Goal: Information Seeking & Learning: Check status

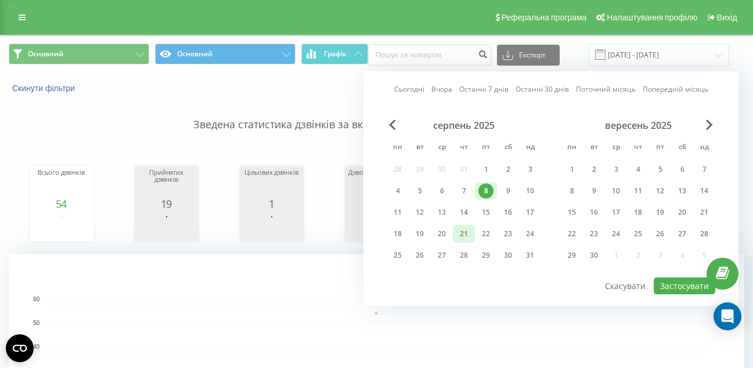
click at [465, 233] on div "21" at bounding box center [463, 234] width 15 height 15
click at [674, 287] on button "Застосувати" at bounding box center [685, 286] width 62 height 17
type input "[DATE] - [DATE]"
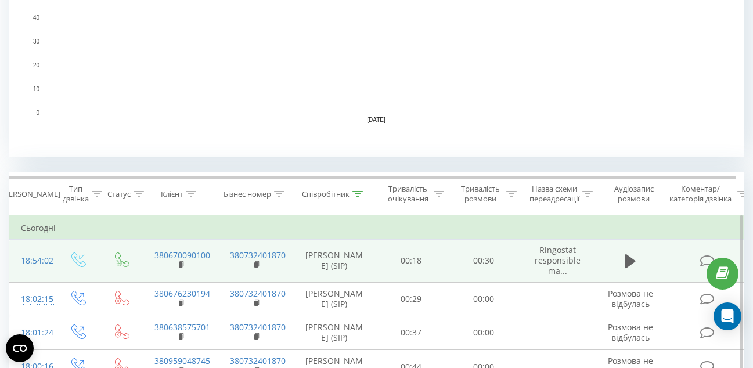
scroll to position [348, 0]
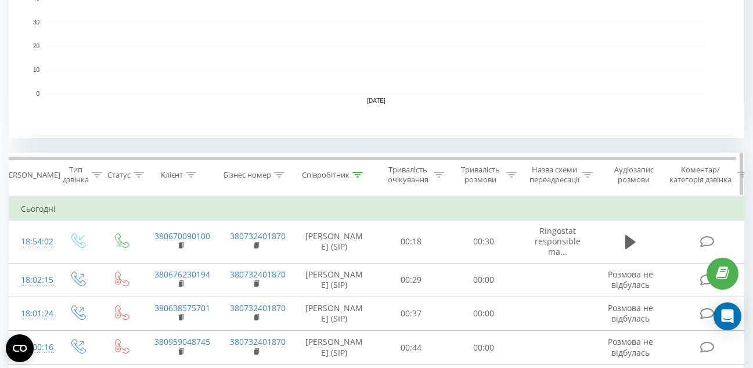
click at [335, 178] on div "Співробітник" at bounding box center [326, 175] width 48 height 10
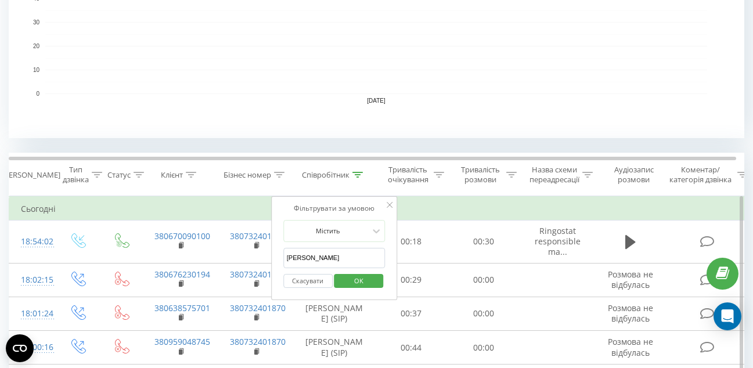
click at [387, 202] on div "Фільтрувати за умовою Містить [PERSON_NAME] OK" at bounding box center [334, 248] width 127 height 105
drag, startPoint x: 319, startPoint y: 256, endPoint x: 271, endPoint y: 258, distance: 48.9
click at [271, 258] on div "Фільтрувати за умовою Містить [PERSON_NAME] OK" at bounding box center [334, 248] width 127 height 105
click at [357, 281] on span "OK" at bounding box center [359, 281] width 33 height 18
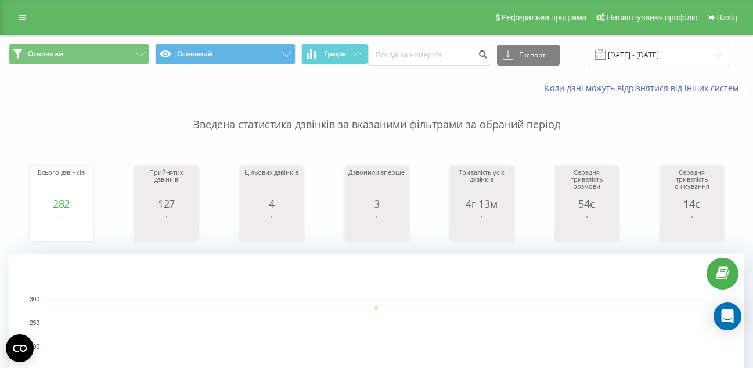
click at [623, 64] on input "[DATE] - [DATE]" at bounding box center [659, 55] width 141 height 23
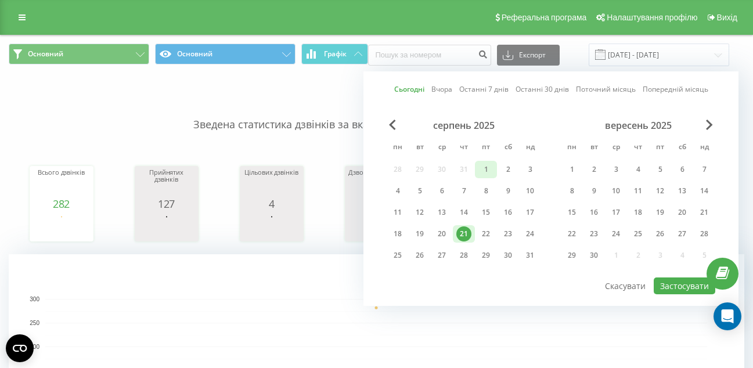
click at [488, 172] on div "1" at bounding box center [486, 169] width 15 height 15
click at [468, 232] on div "21" at bounding box center [463, 234] width 15 height 15
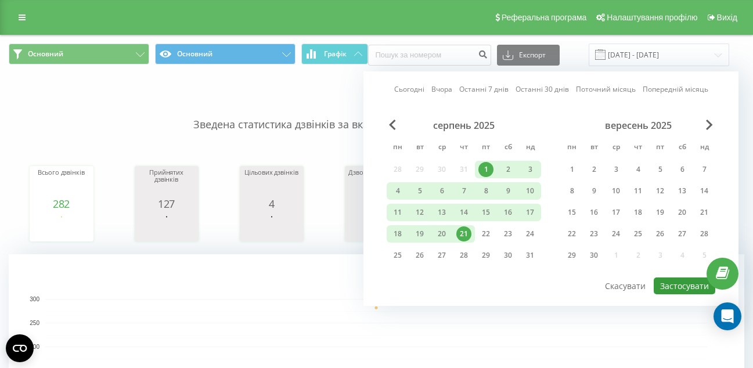
click at [671, 283] on button "Застосувати" at bounding box center [685, 286] width 62 height 17
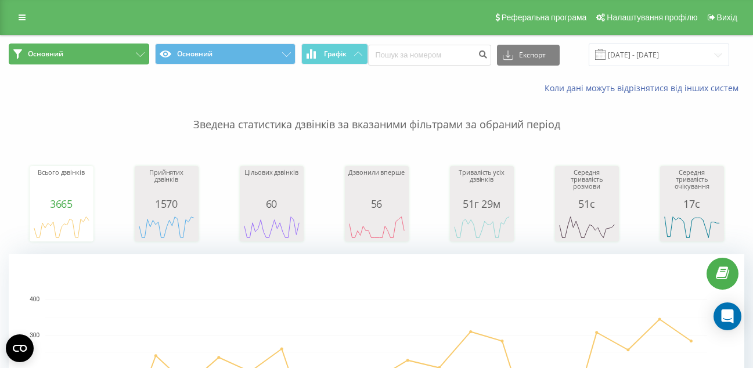
click at [131, 52] on button "Основний" at bounding box center [79, 54] width 141 height 21
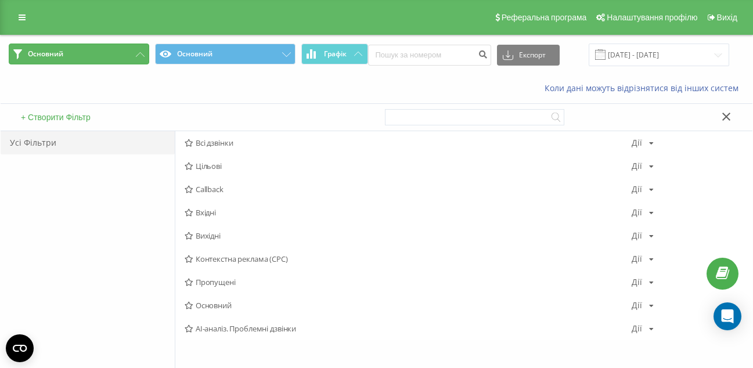
click at [132, 53] on button "Основний" at bounding box center [79, 54] width 141 height 21
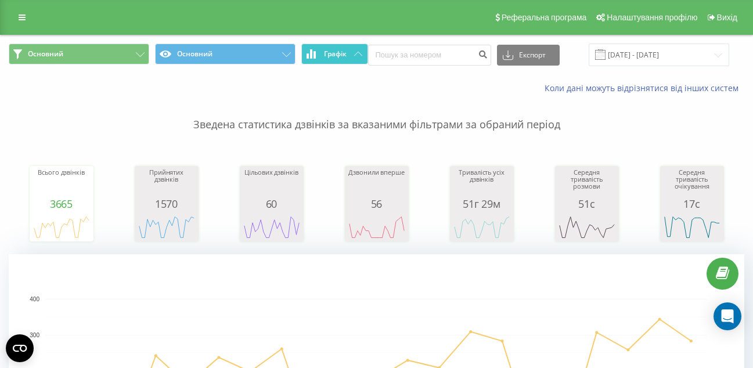
click at [322, 53] on button "Графік" at bounding box center [334, 54] width 67 height 21
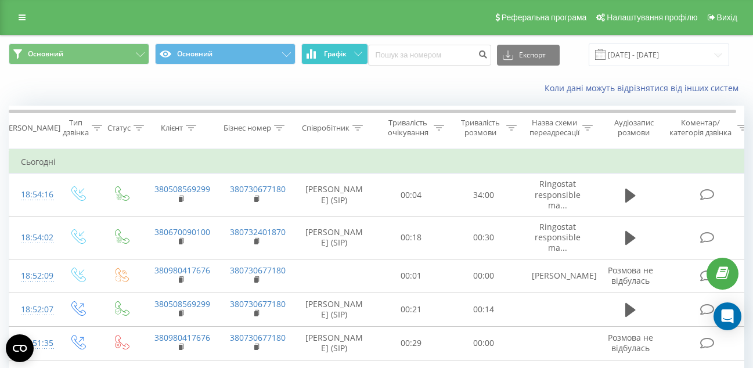
click at [351, 50] on button "Графік" at bounding box center [334, 54] width 67 height 21
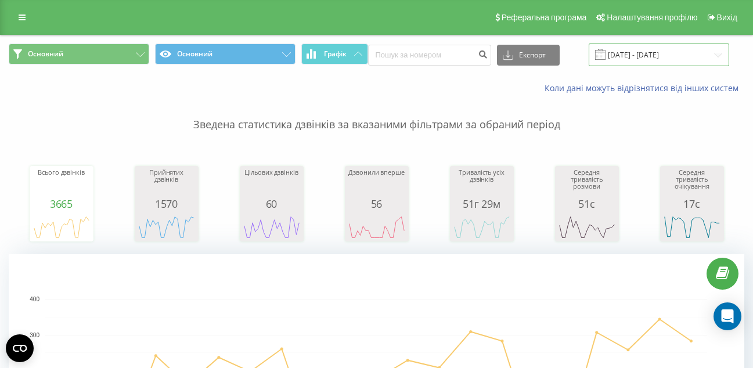
click at [607, 60] on input "[DATE] - [DATE]" at bounding box center [659, 55] width 141 height 23
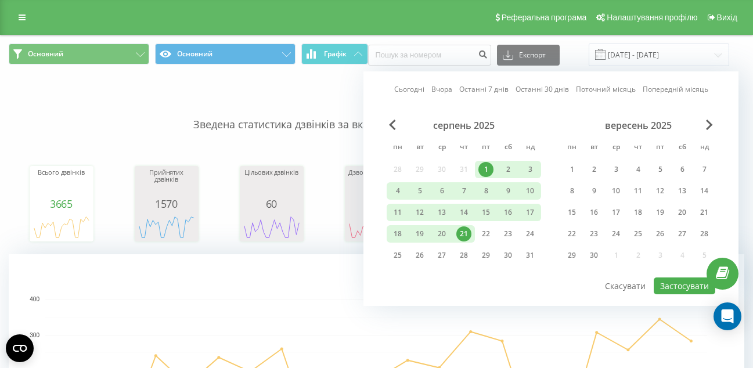
click at [461, 233] on div "21" at bounding box center [463, 234] width 15 height 15
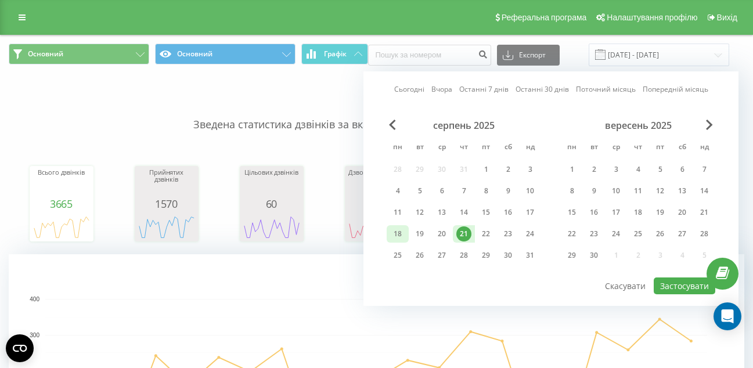
click at [397, 235] on div "18" at bounding box center [397, 234] width 15 height 15
click at [394, 237] on div "18" at bounding box center [397, 234] width 15 height 15
click at [469, 234] on div "21" at bounding box center [463, 234] width 15 height 15
click at [469, 238] on div "21" at bounding box center [463, 234] width 15 height 15
click at [395, 237] on div "18" at bounding box center [397, 234] width 15 height 15
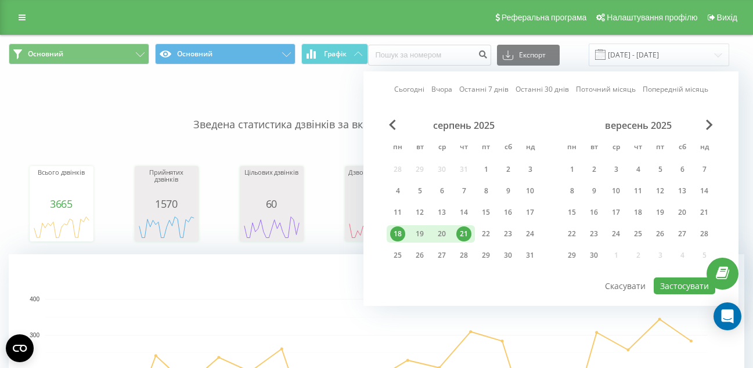
click at [393, 236] on div "18" at bounding box center [397, 234] width 15 height 15
click at [463, 234] on div "21" at bounding box center [463, 234] width 15 height 15
click at [673, 286] on button "Застосувати" at bounding box center [685, 286] width 62 height 17
type input "[DATE] - [DATE]"
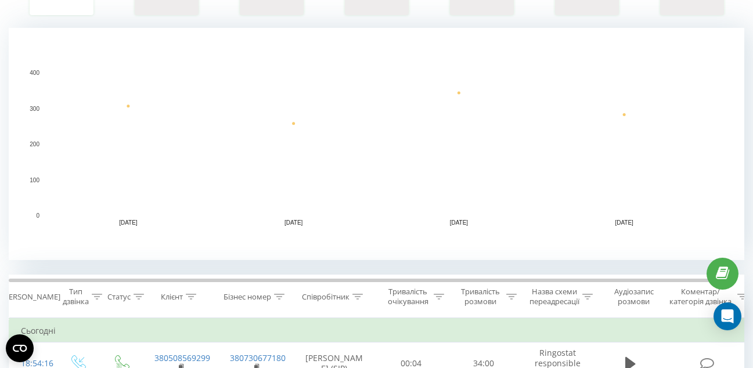
scroll to position [232, 0]
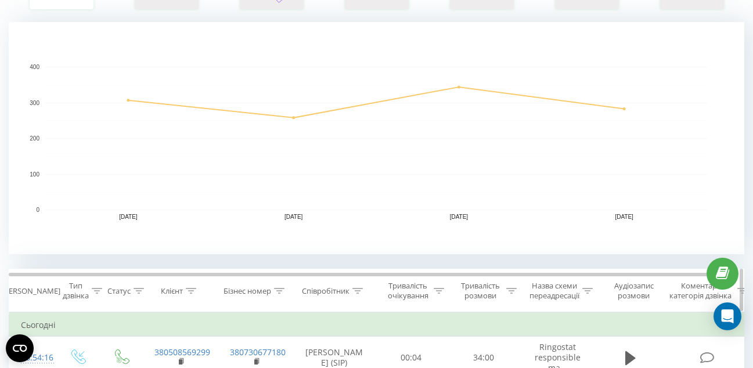
click at [317, 293] on div "Співробітник" at bounding box center [326, 291] width 48 height 10
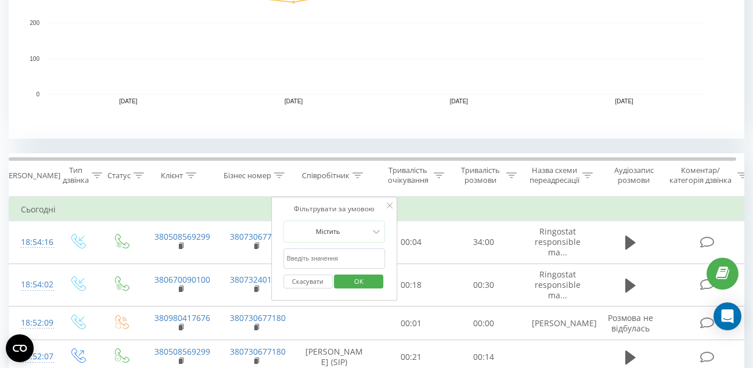
scroll to position [348, 0]
click at [330, 261] on input "text" at bounding box center [334, 258] width 102 height 20
type input "Валерій"
click at [326, 269] on div "Скасувати OK" at bounding box center [334, 281] width 102 height 26
click at [323, 265] on input "Валерій" at bounding box center [334, 258] width 102 height 20
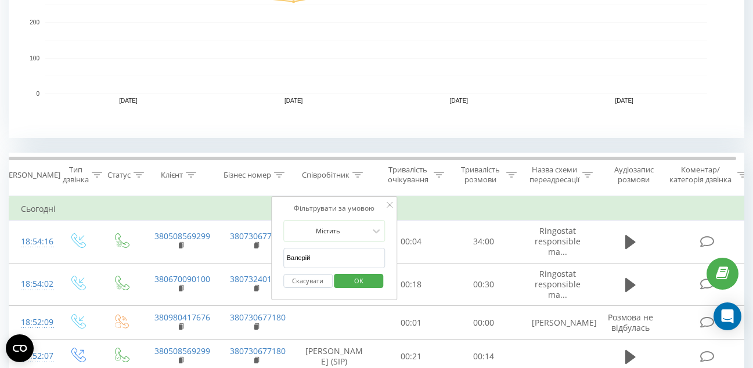
click at [322, 264] on input "Валерій" at bounding box center [334, 258] width 102 height 20
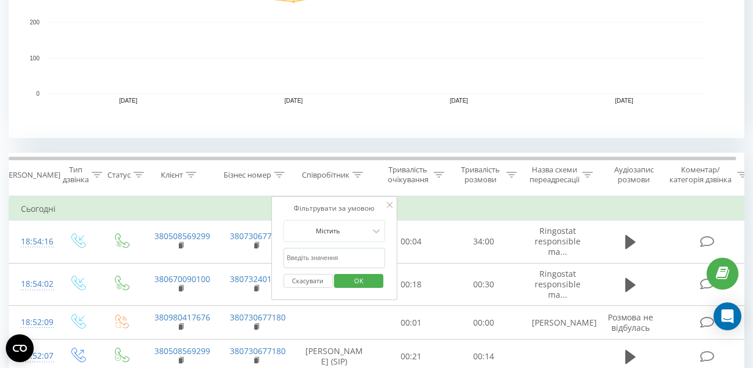
click at [330, 261] on input "text" at bounding box center [334, 258] width 102 height 20
click at [299, 261] on input "text" at bounding box center [334, 258] width 102 height 20
type input "Валерій"
click at [369, 273] on span "OK" at bounding box center [359, 281] width 33 height 18
